Goal: Task Accomplishment & Management: Manage account settings

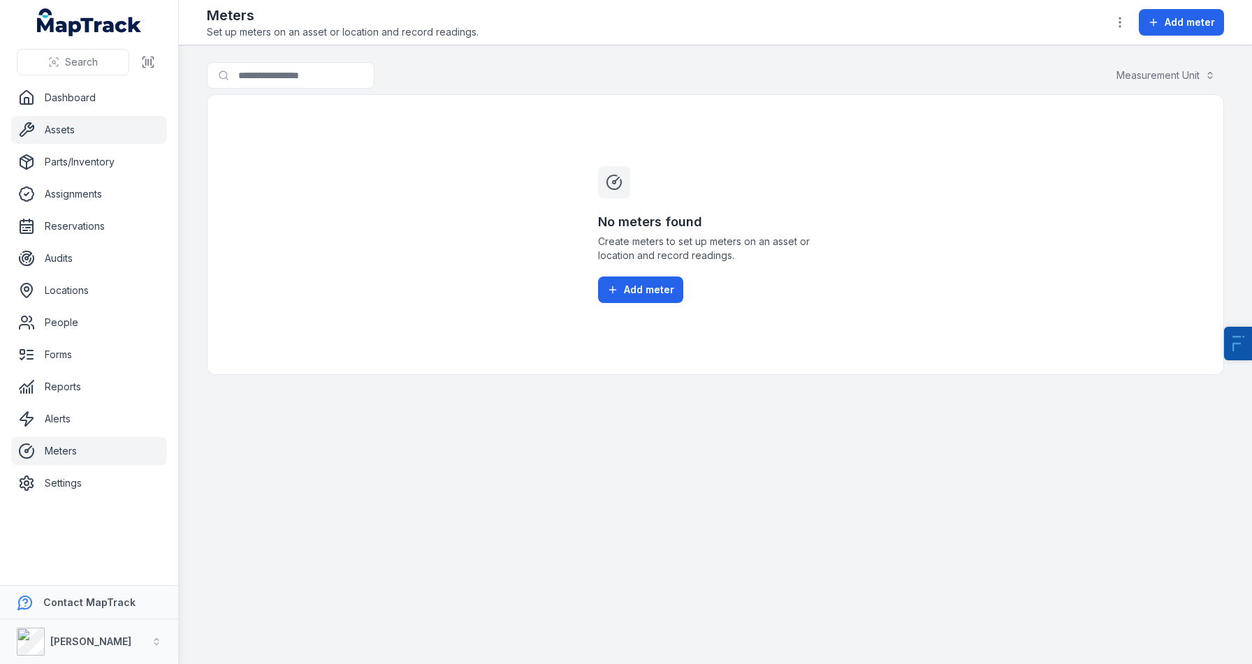
click at [72, 124] on link "Assets" at bounding box center [89, 130] width 156 height 28
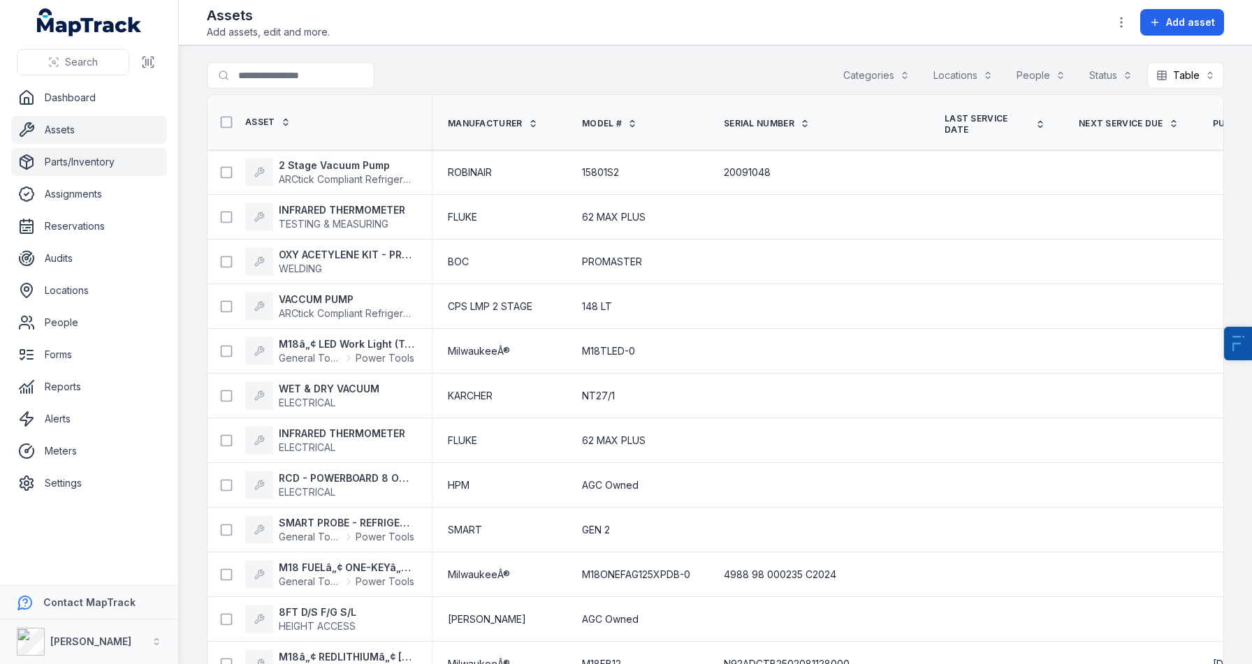
click at [59, 175] on link "Parts/Inventory" at bounding box center [89, 162] width 156 height 28
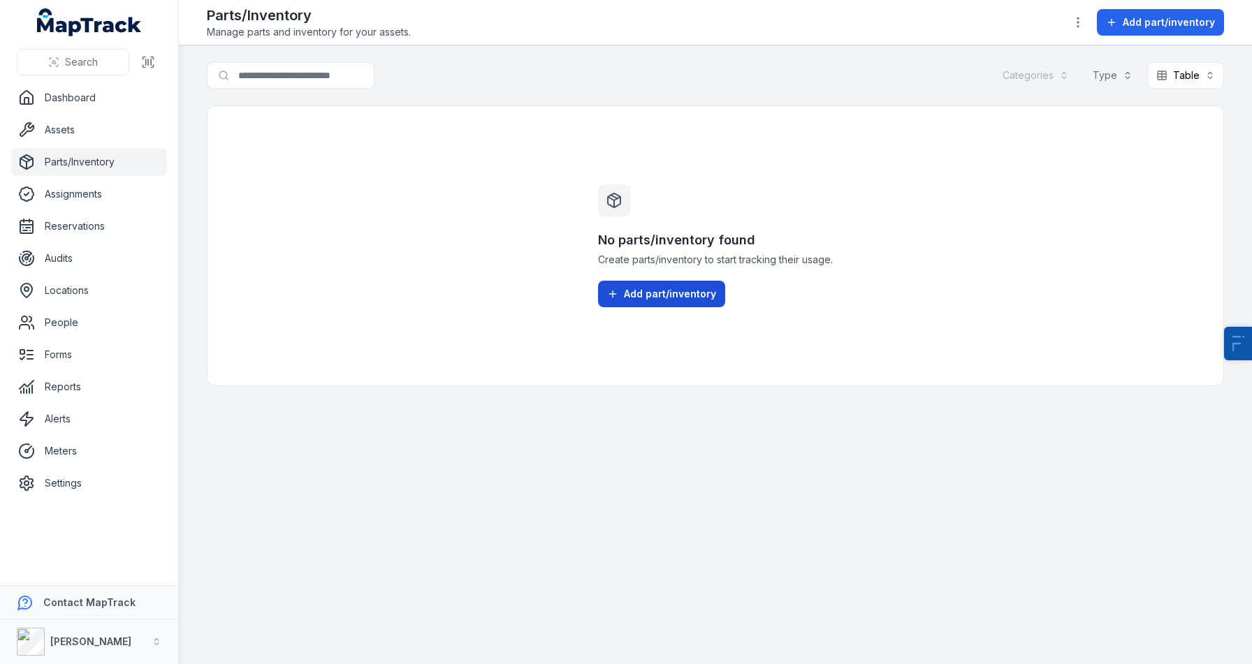
click at [707, 307] on button "Add part/inventory" at bounding box center [661, 294] width 127 height 27
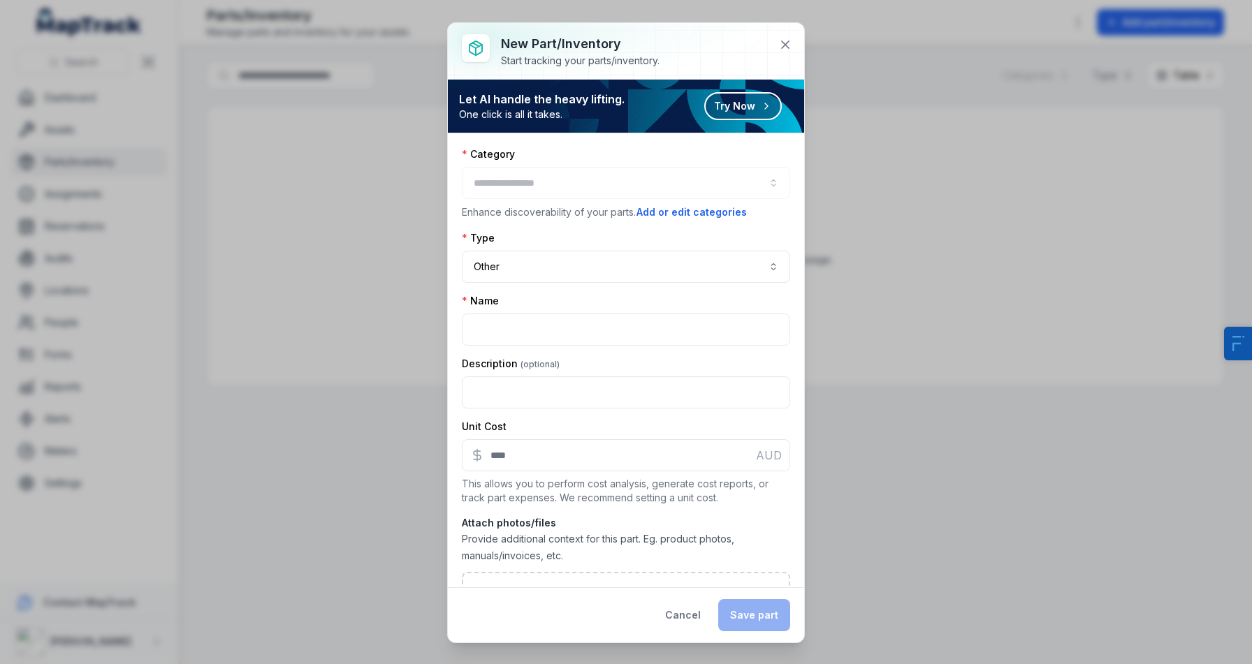
click at [588, 195] on div at bounding box center [626, 183] width 328 height 32
click at [625, 182] on div at bounding box center [626, 183] width 328 height 32
click at [673, 631] on button "Cancel" at bounding box center [682, 615] width 59 height 32
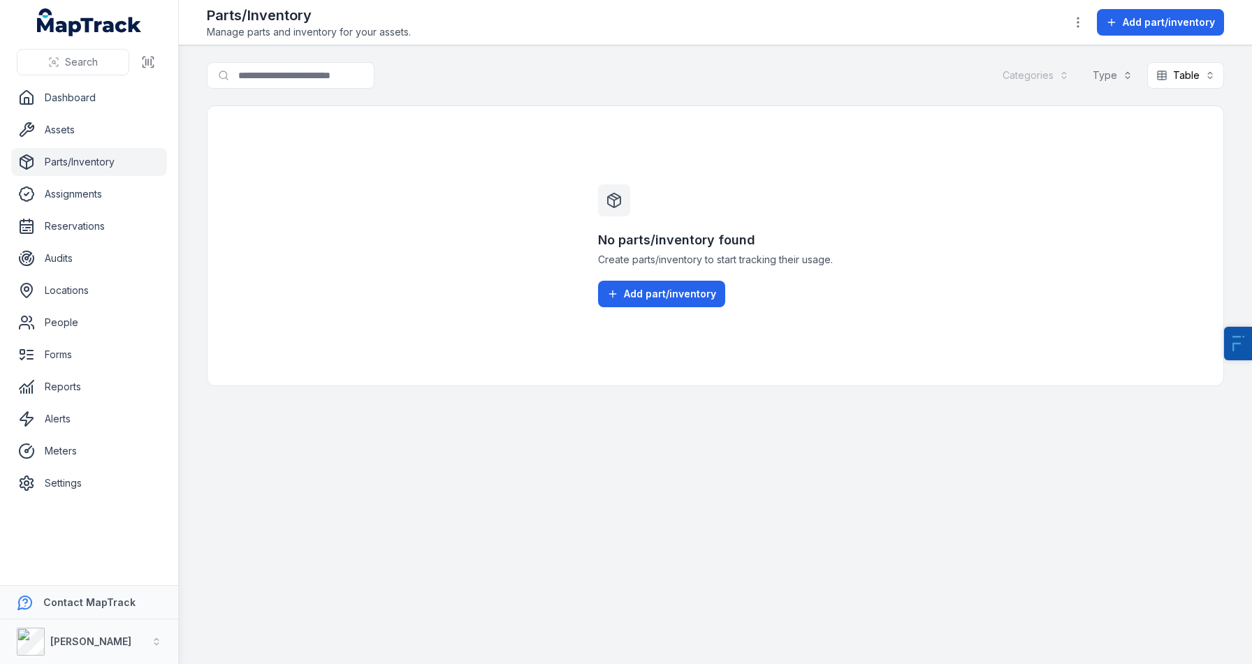
click at [85, 170] on link "Parts/Inventory" at bounding box center [89, 162] width 156 height 28
click at [85, 126] on link "Assets" at bounding box center [89, 130] width 156 height 28
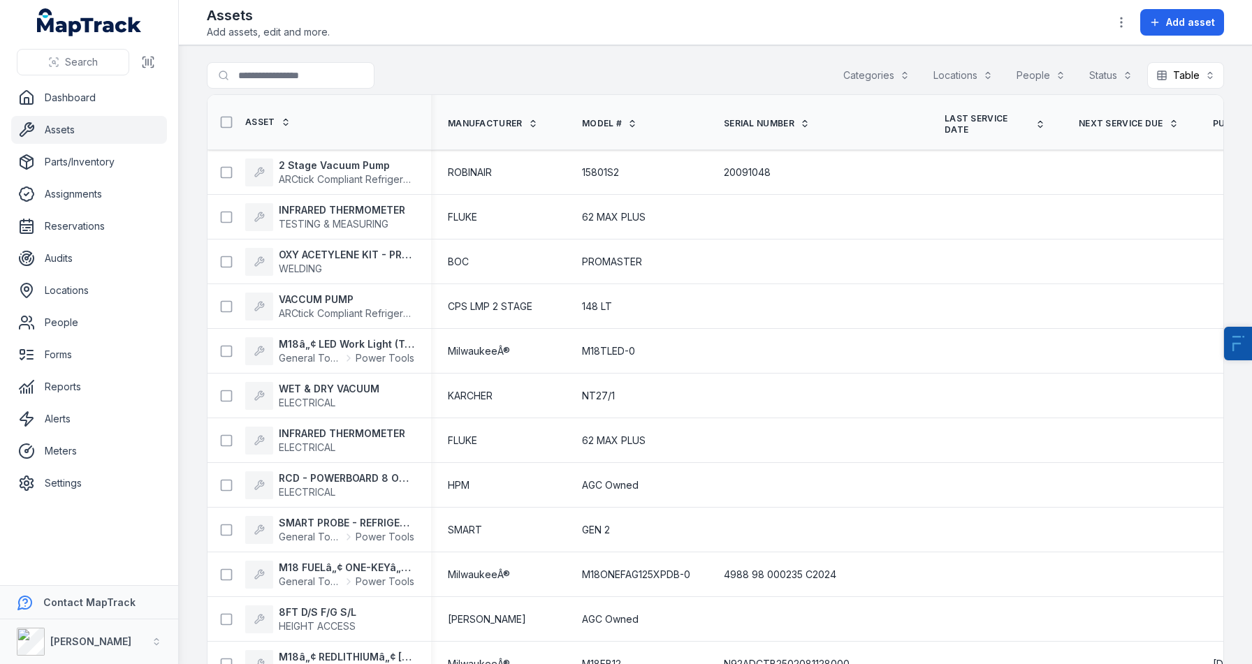
click at [692, 32] on div "Assets Add assets, edit and more. Add asset" at bounding box center [715, 23] width 1017 height 34
click at [68, 157] on link "Parts/Inventory" at bounding box center [89, 162] width 156 height 28
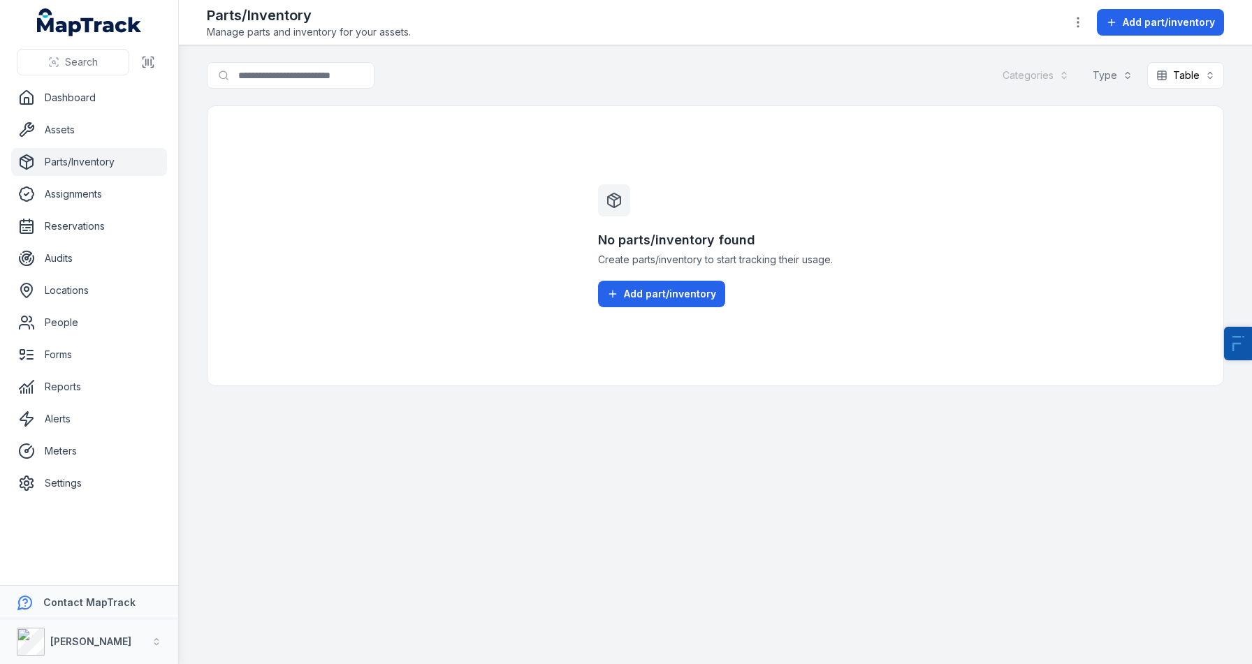
click at [77, 167] on link "Parts/Inventory" at bounding box center [89, 162] width 156 height 28
click at [101, 637] on strong "[PERSON_NAME]" at bounding box center [90, 642] width 81 height 12
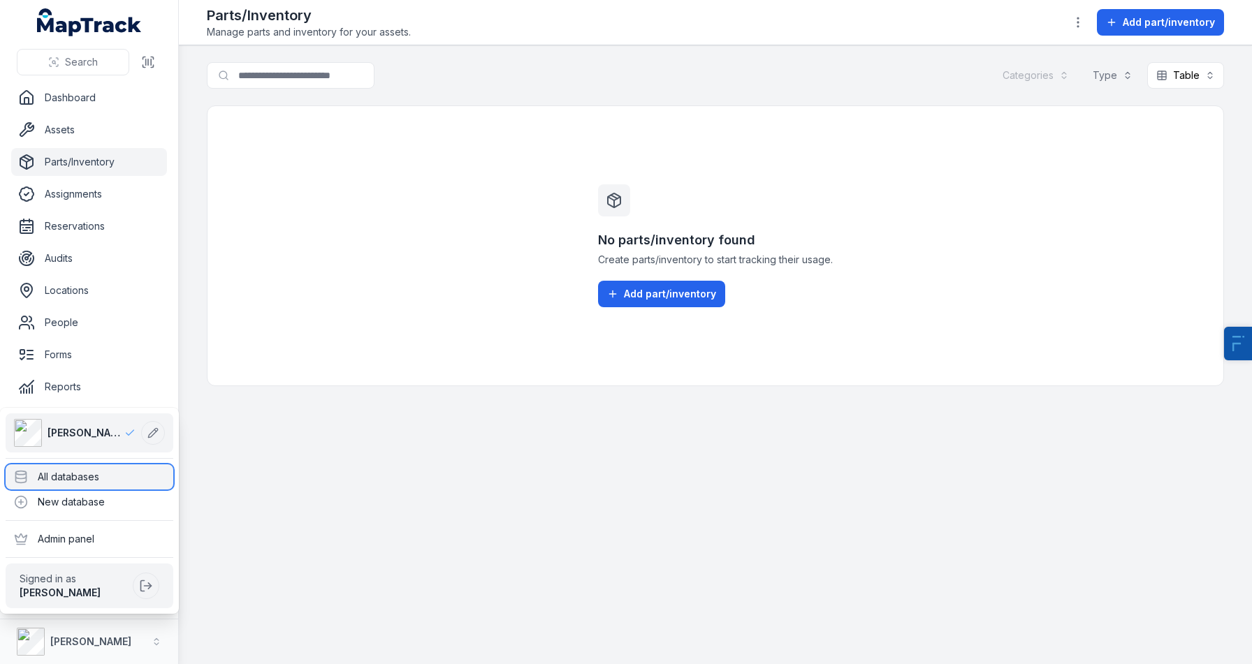
click at [69, 471] on div "All databases" at bounding box center [90, 477] width 168 height 25
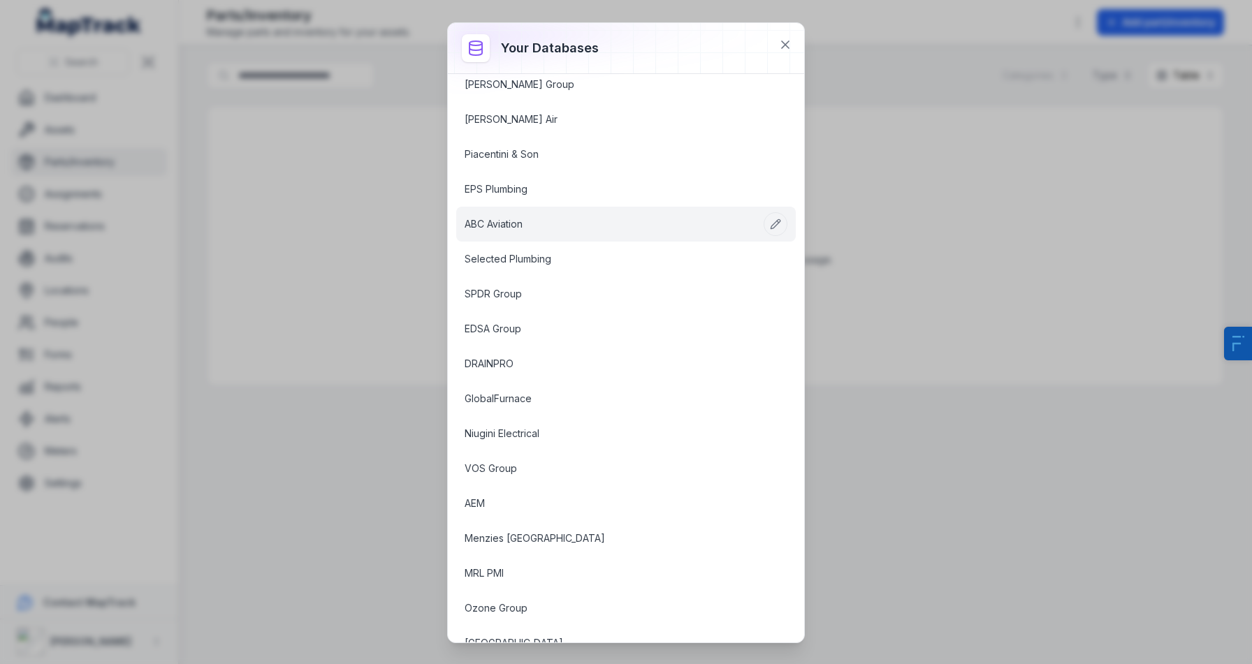
scroll to position [308, 0]
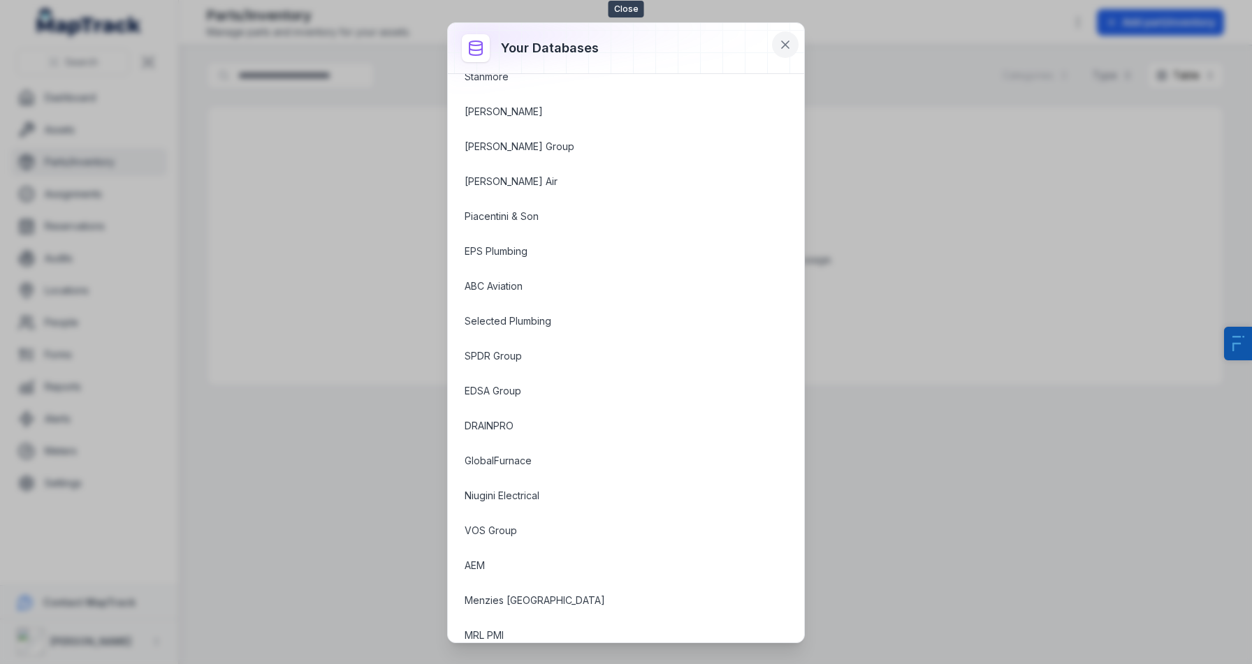
click at [794, 45] on button at bounding box center [785, 44] width 27 height 27
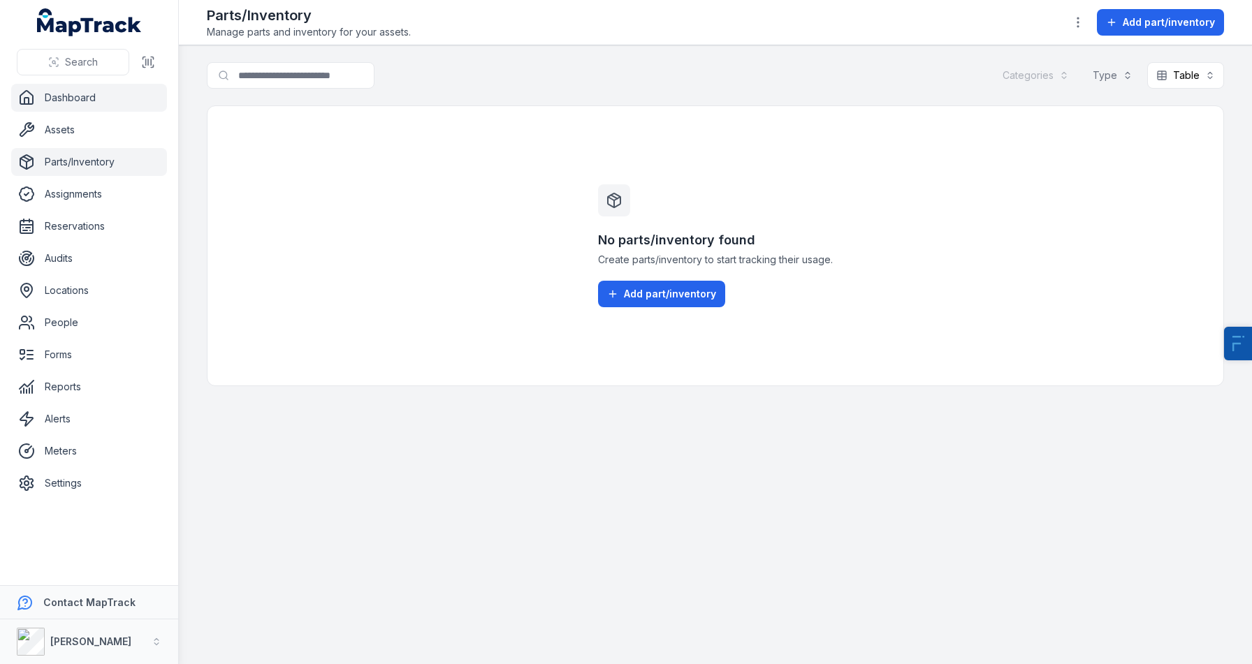
click at [68, 103] on link "Dashboard" at bounding box center [89, 98] width 156 height 28
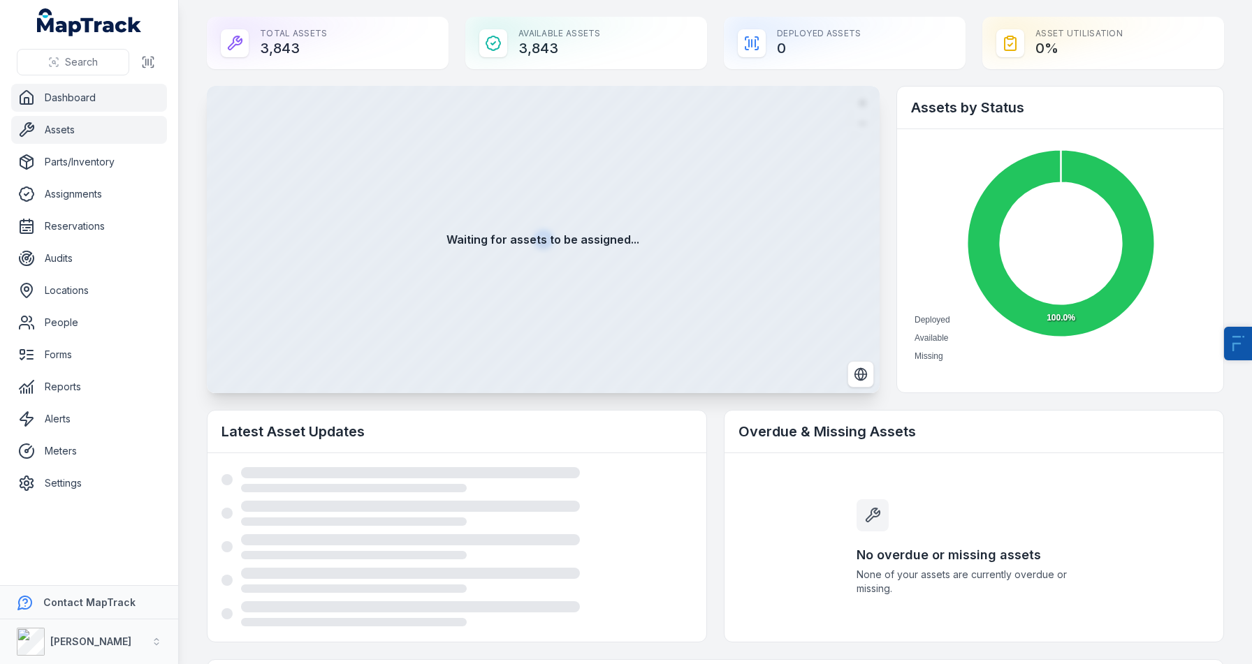
click at [54, 129] on link "Assets" at bounding box center [89, 130] width 156 height 28
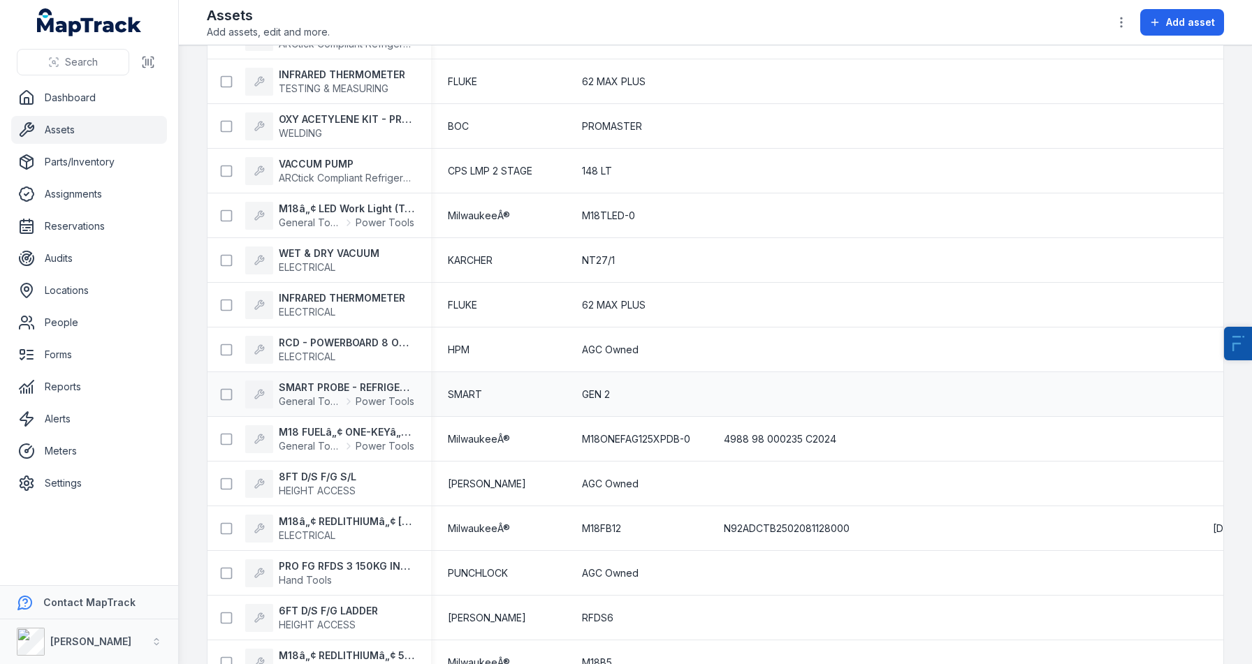
scroll to position [135, 0]
click at [91, 98] on link "Dashboard" at bounding box center [89, 98] width 156 height 28
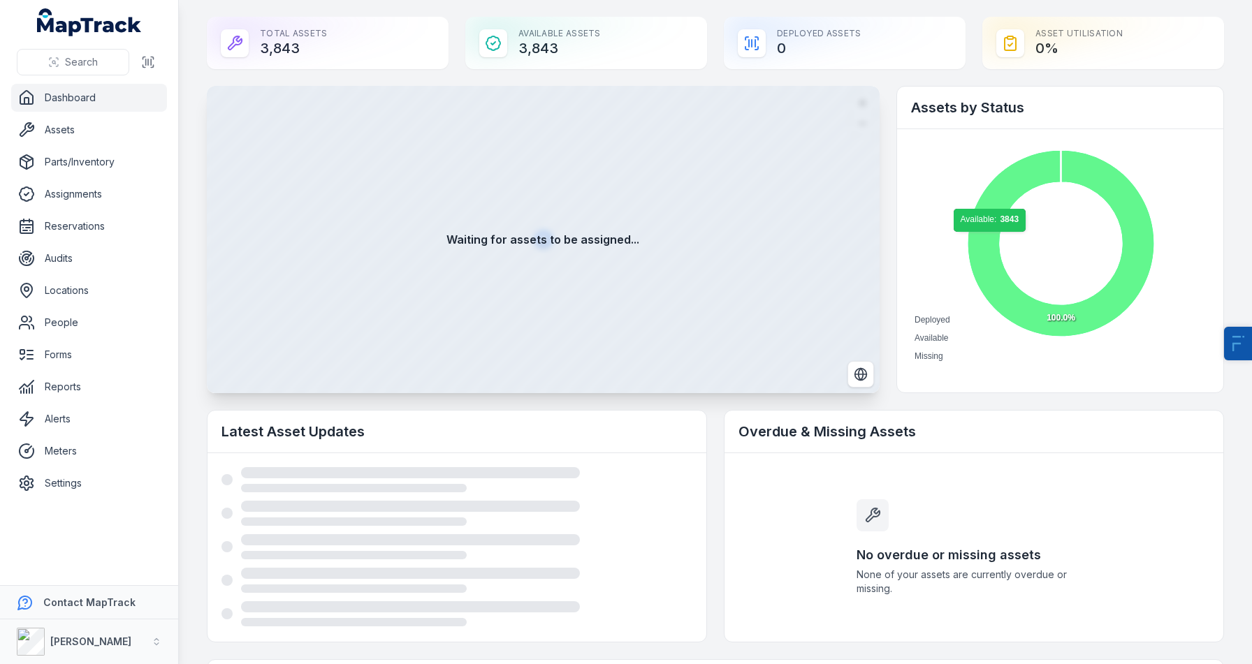
click at [991, 238] on icon at bounding box center [1060, 243] width 187 height 187
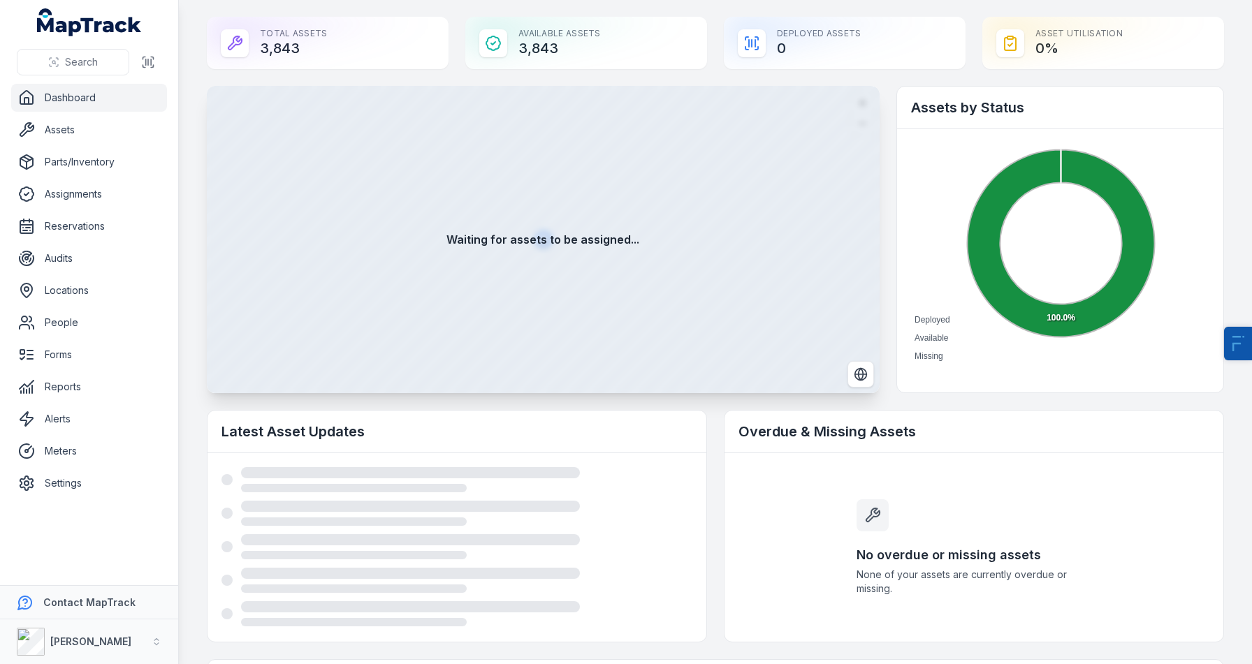
click at [966, 336] on foreignobject "Deployed Available Missing" at bounding box center [1060, 254] width 298 height 222
click at [1092, 161] on icon at bounding box center [1060, 243] width 187 height 187
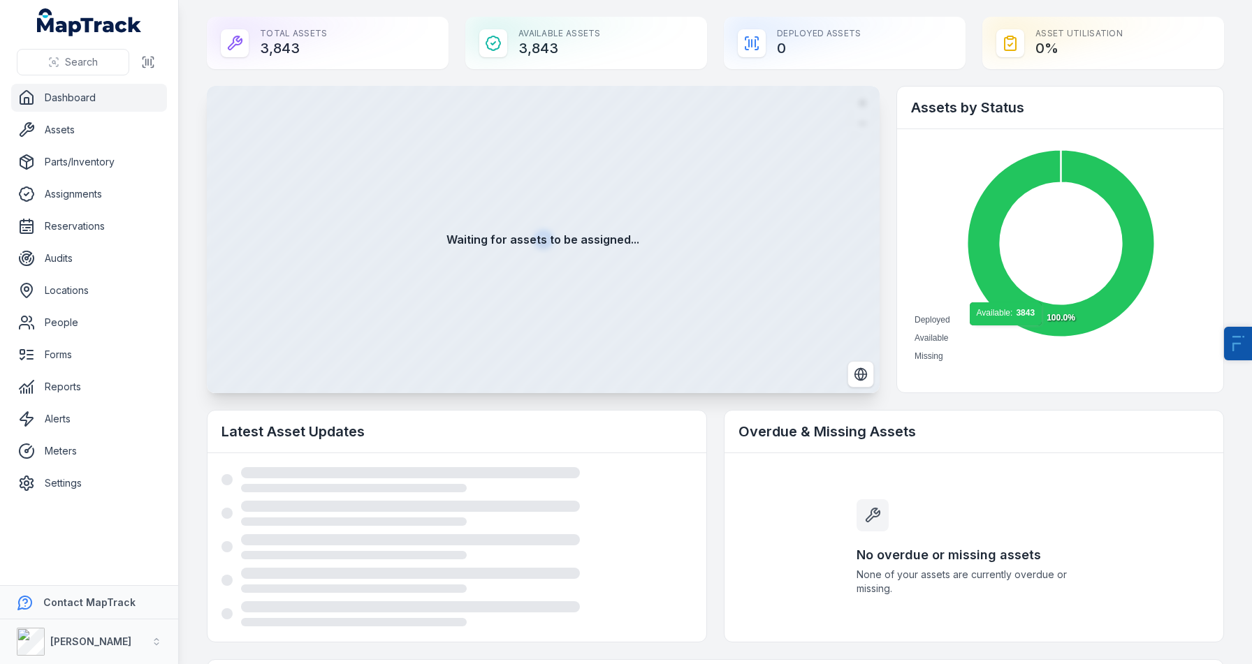
click at [898, 411] on div "Overdue & Missing Assets" at bounding box center [973, 432] width 499 height 43
click at [285, 52] on div "Total Assets 3,843" at bounding box center [328, 43] width 242 height 52
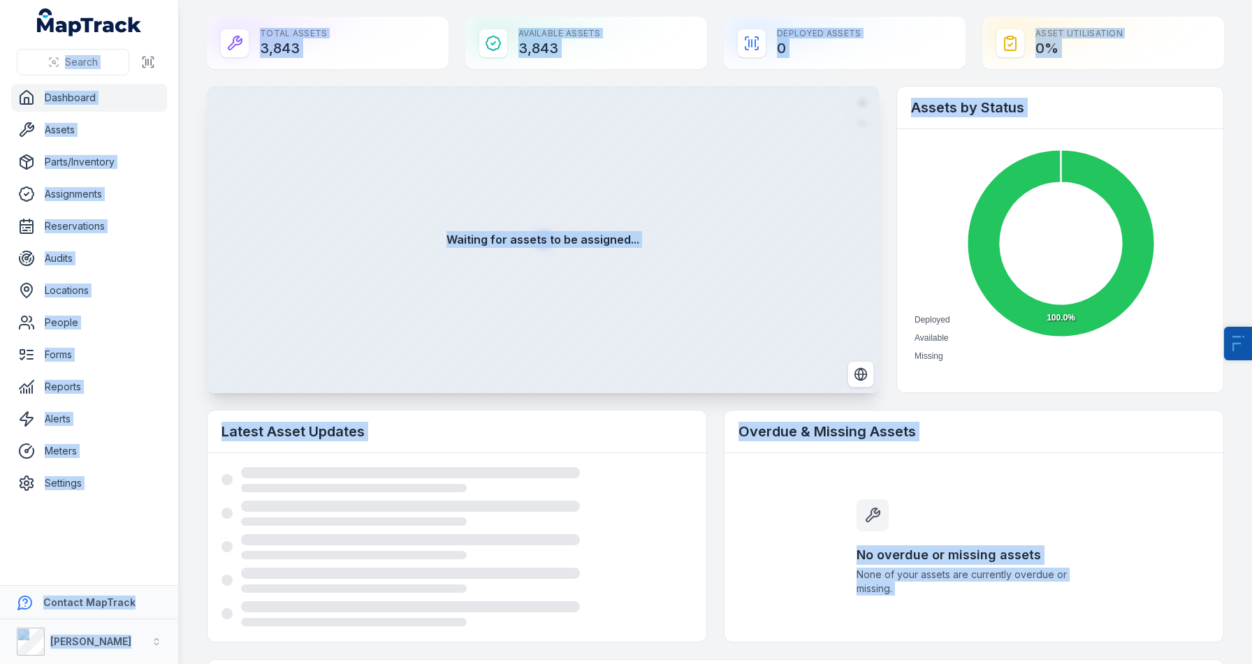
click at [411, 50] on div "Total Assets 3,843" at bounding box center [328, 43] width 242 height 52
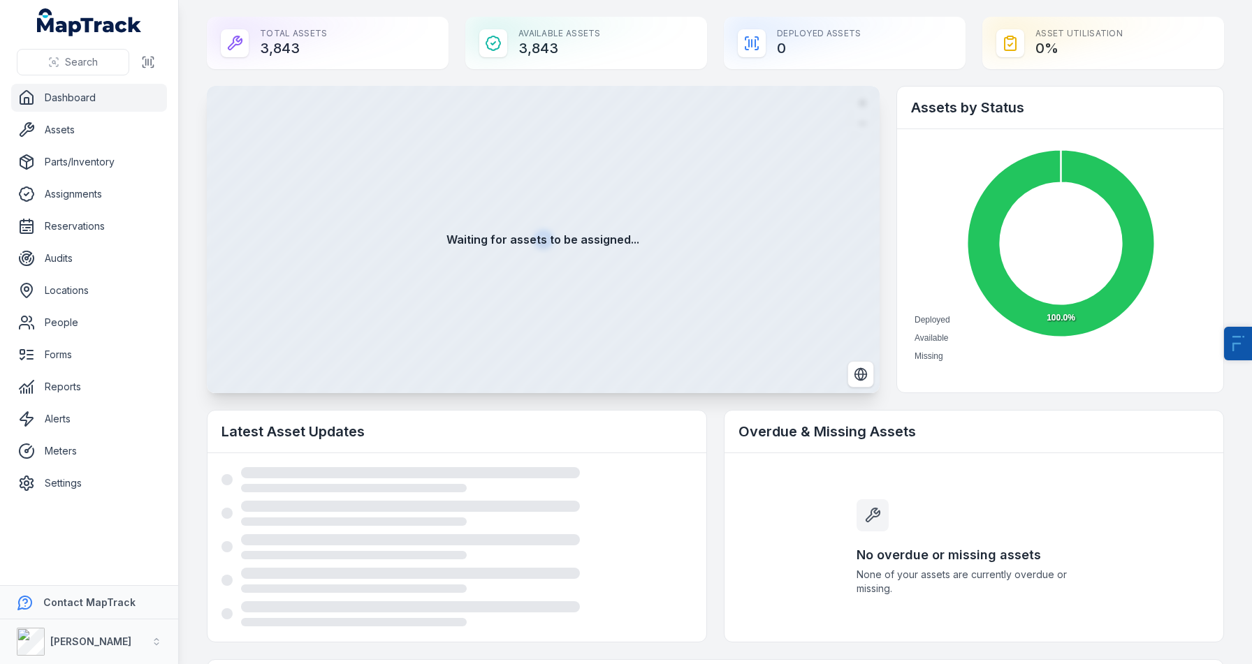
click at [411, 50] on div "Total Assets 3,843" at bounding box center [328, 43] width 242 height 52
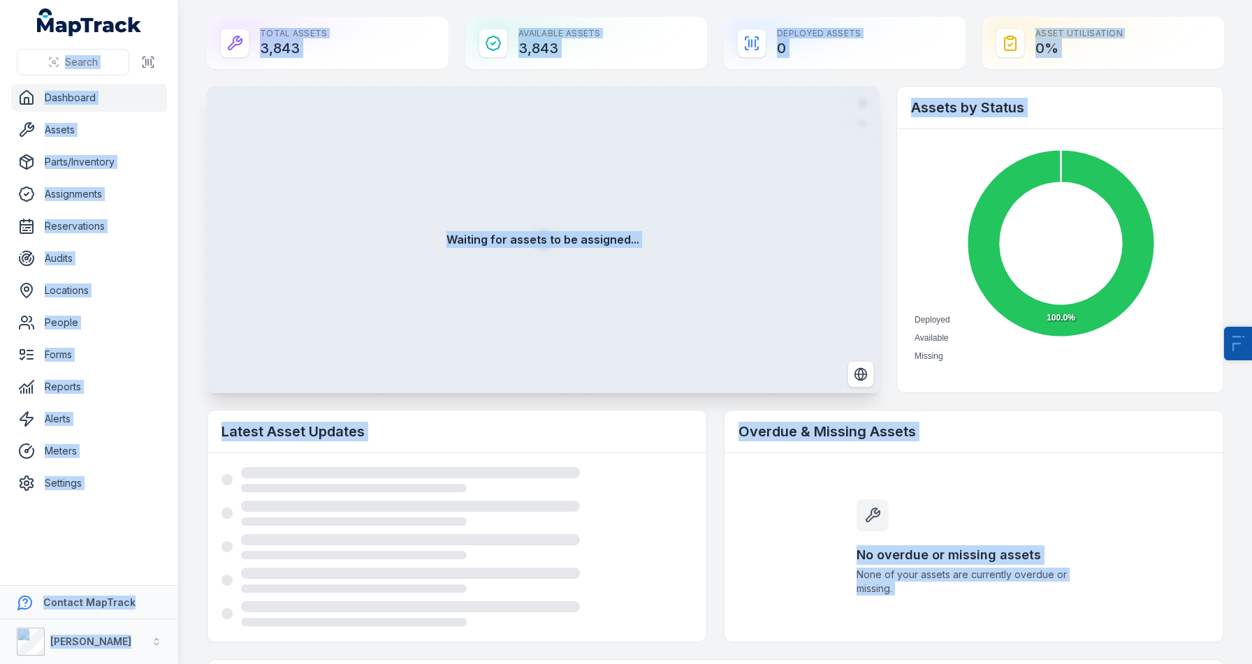
click at [411, 50] on div "Total Assets 3,843" at bounding box center [328, 43] width 242 height 52
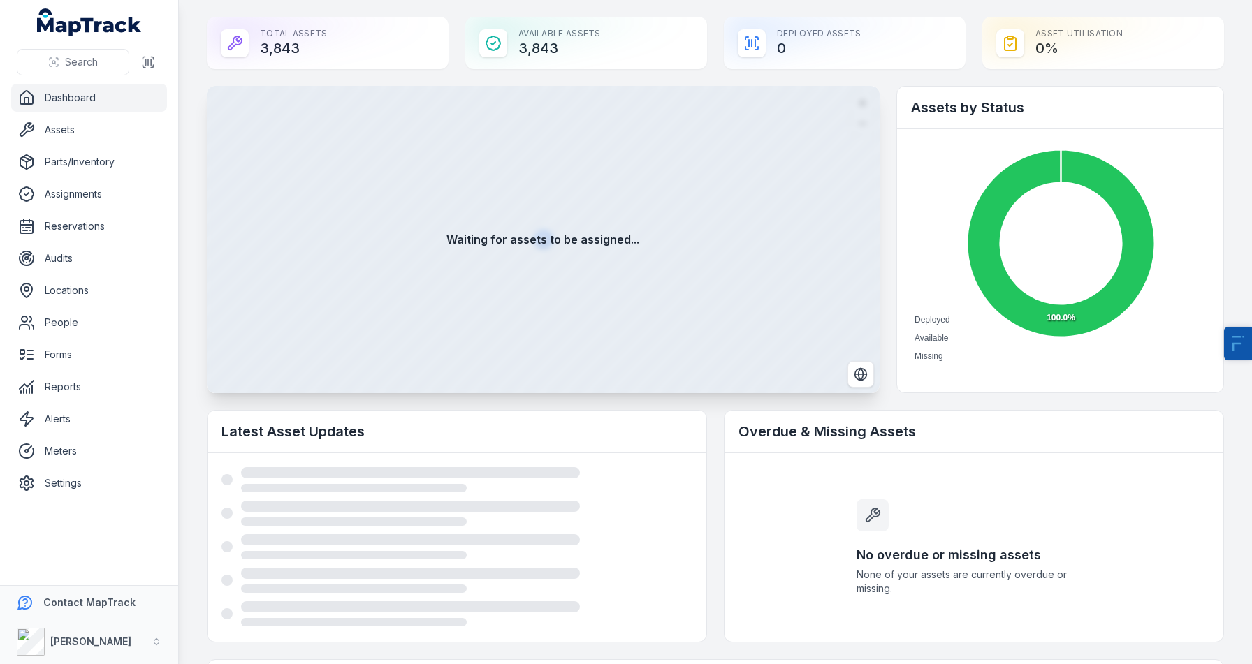
click at [212, 59] on div "Total Assets 3,843" at bounding box center [328, 43] width 242 height 52
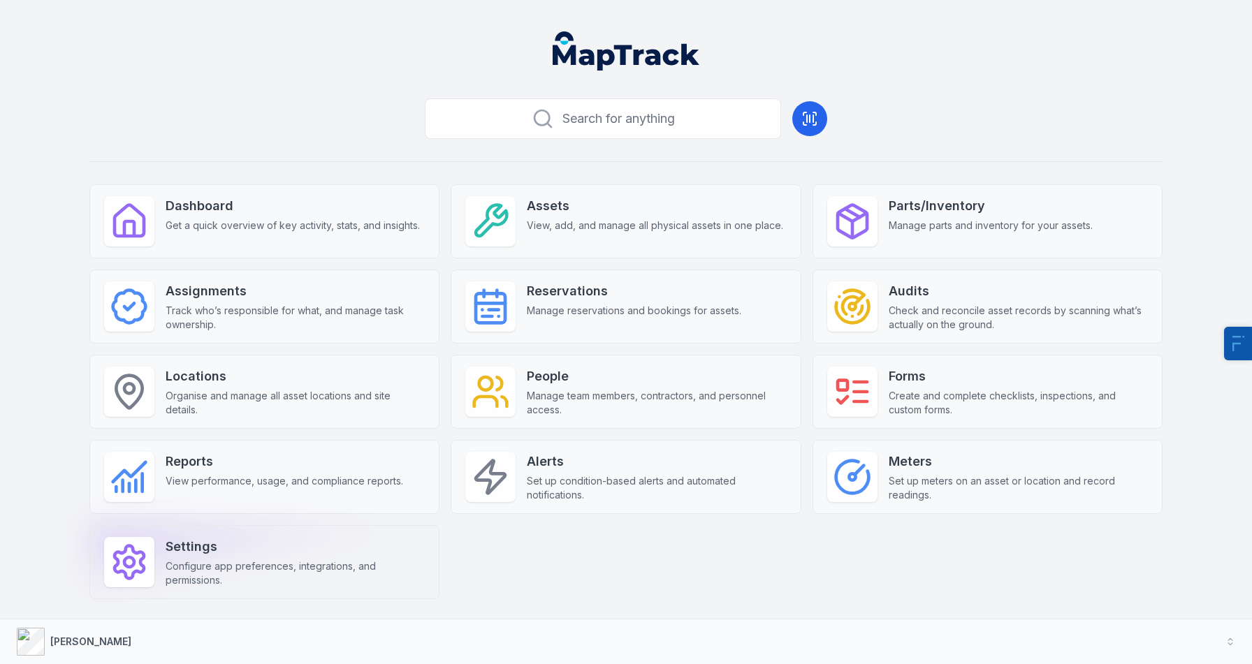
click at [302, 564] on span "Configure app preferences, integrations, and permissions." at bounding box center [295, 574] width 259 height 28
